Goal: Transaction & Acquisition: Purchase product/service

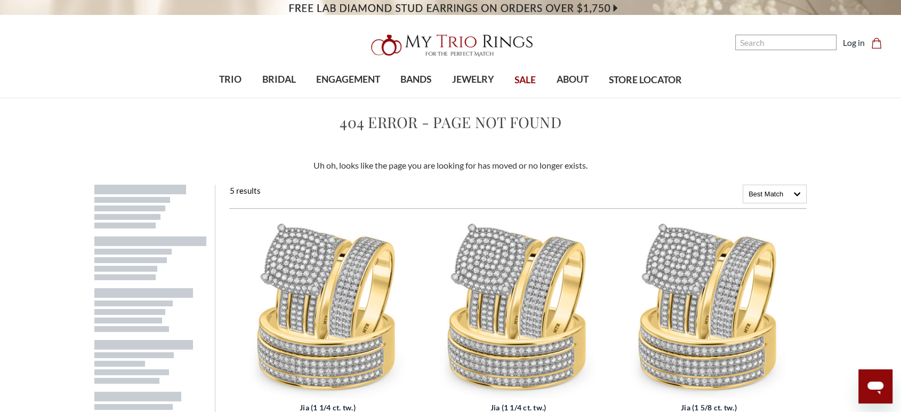
click at [351, 303] on img at bounding box center [328, 307] width 182 height 182
